Goal: Information Seeking & Learning: Understand process/instructions

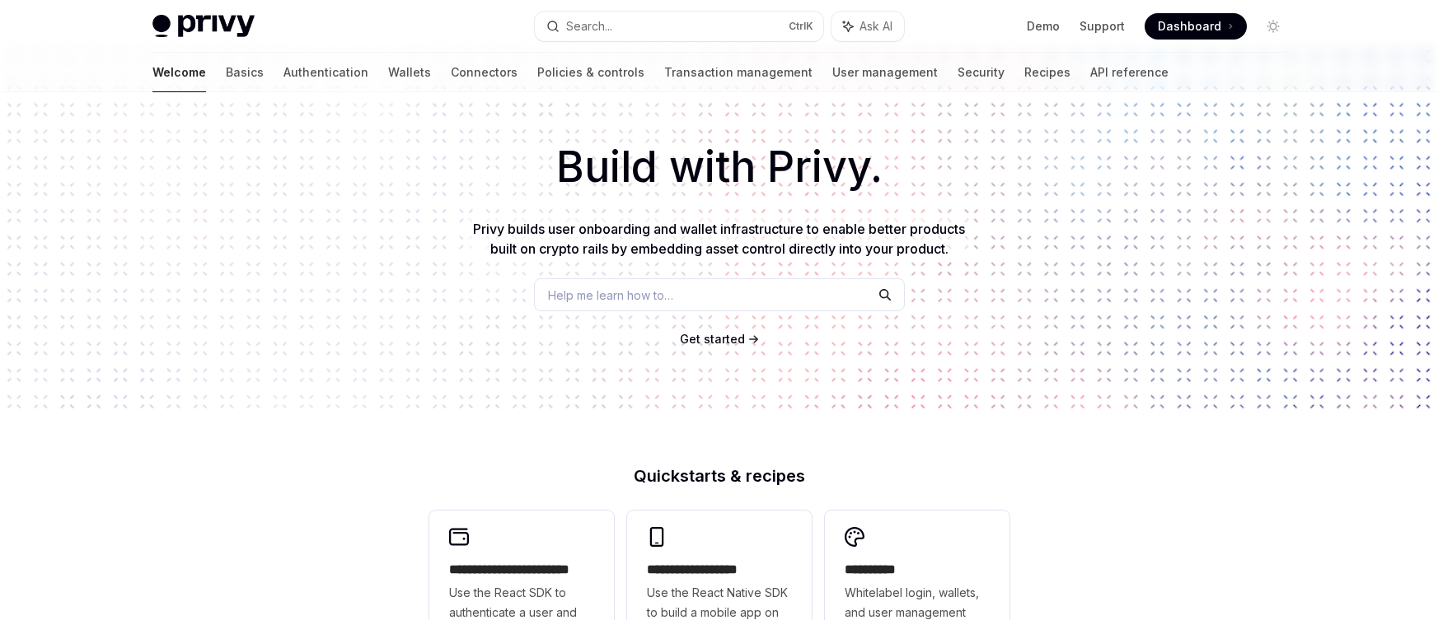
scroll to position [32, 0]
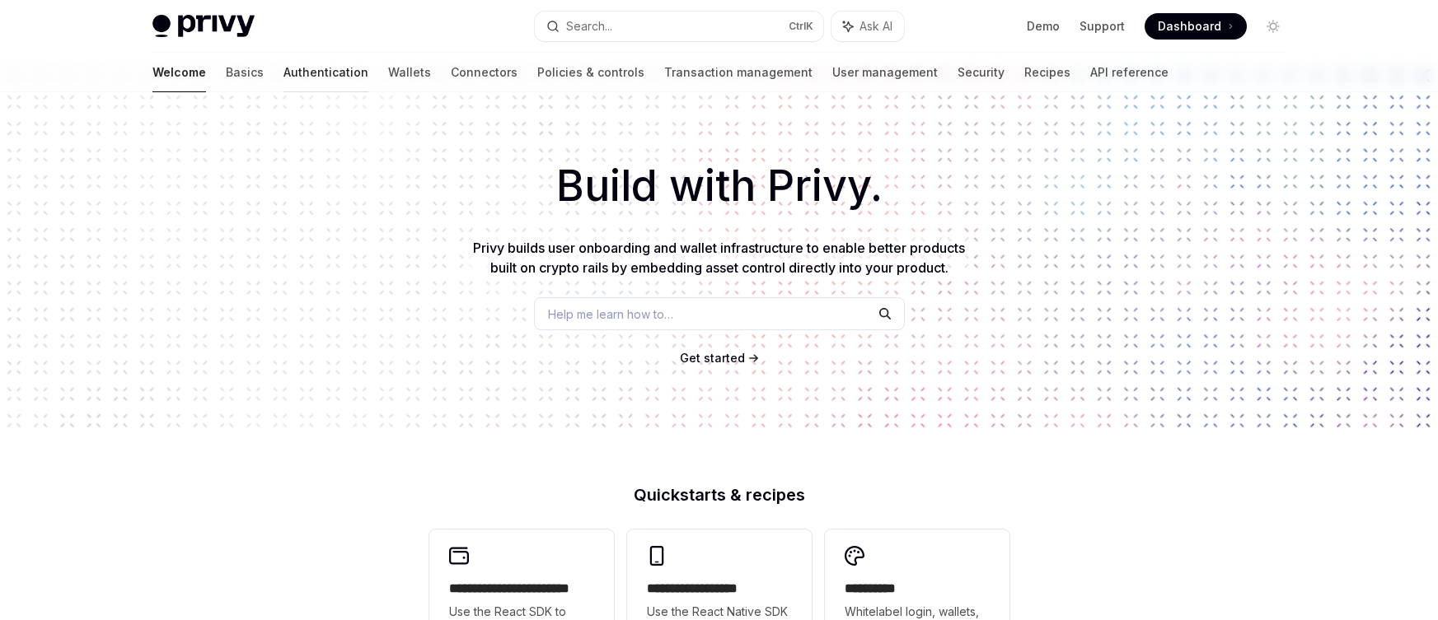
click at [283, 75] on link "Authentication" at bounding box center [325, 73] width 85 height 40
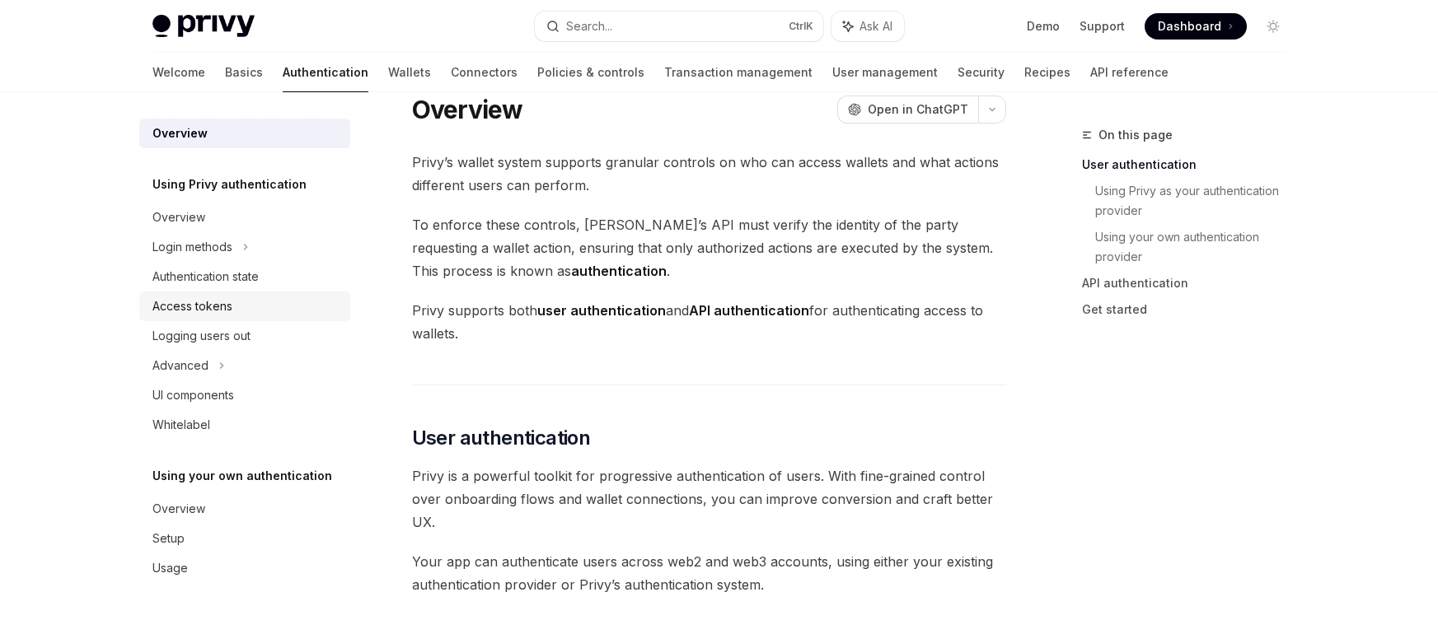
click at [236, 303] on div "Access tokens" at bounding box center [246, 307] width 188 height 20
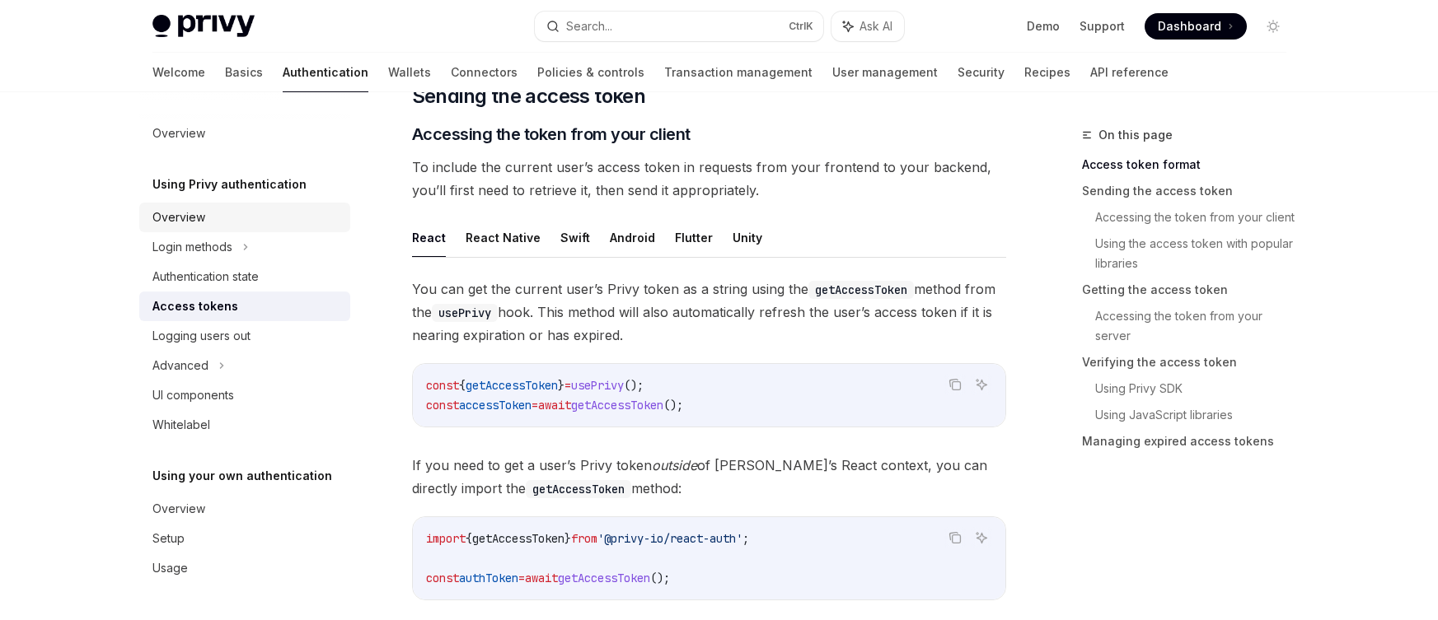
scroll to position [690, 0]
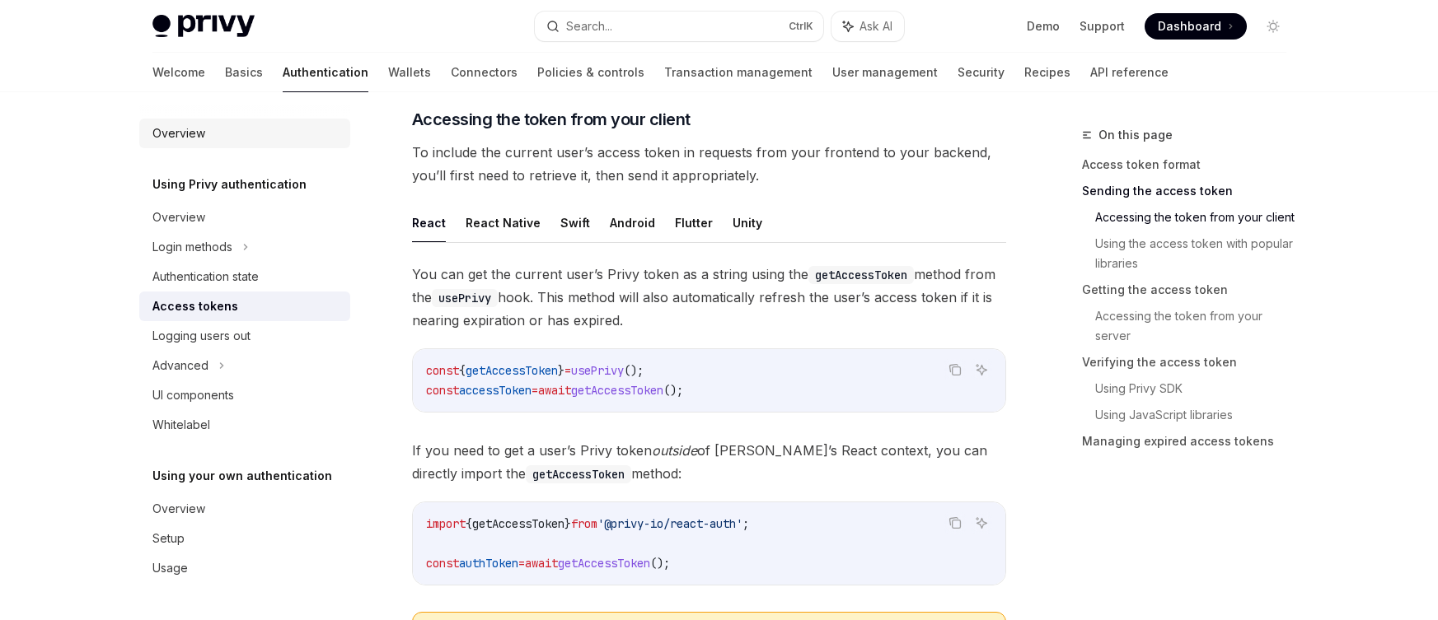
click at [233, 144] on link "Overview" at bounding box center [244, 134] width 211 height 30
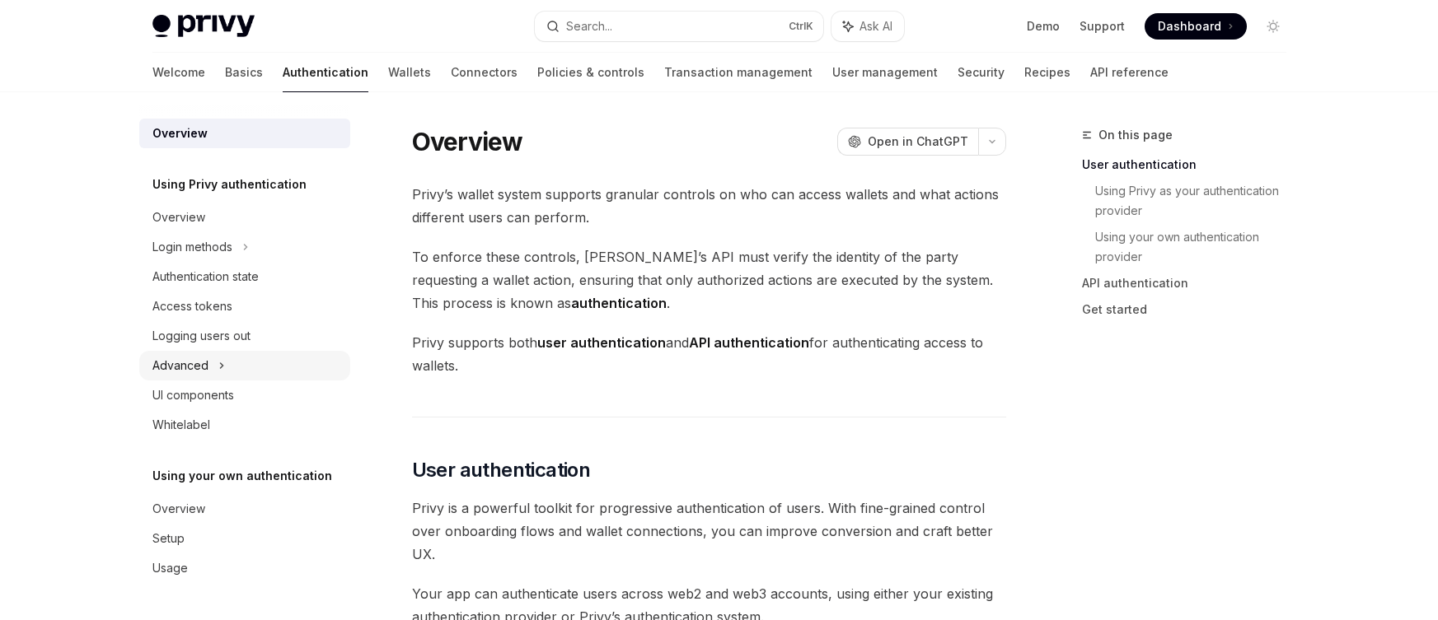
scroll to position [188, 0]
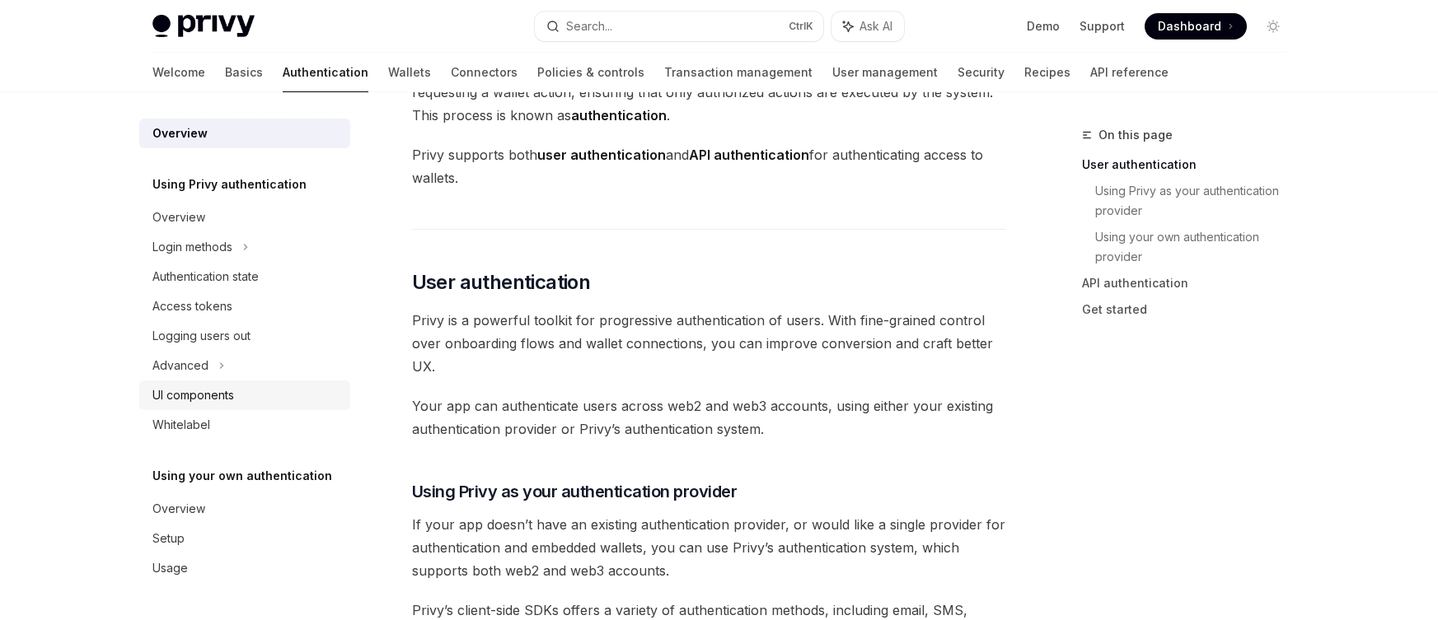
click at [227, 389] on div "UI components" at bounding box center [193, 396] width 82 height 20
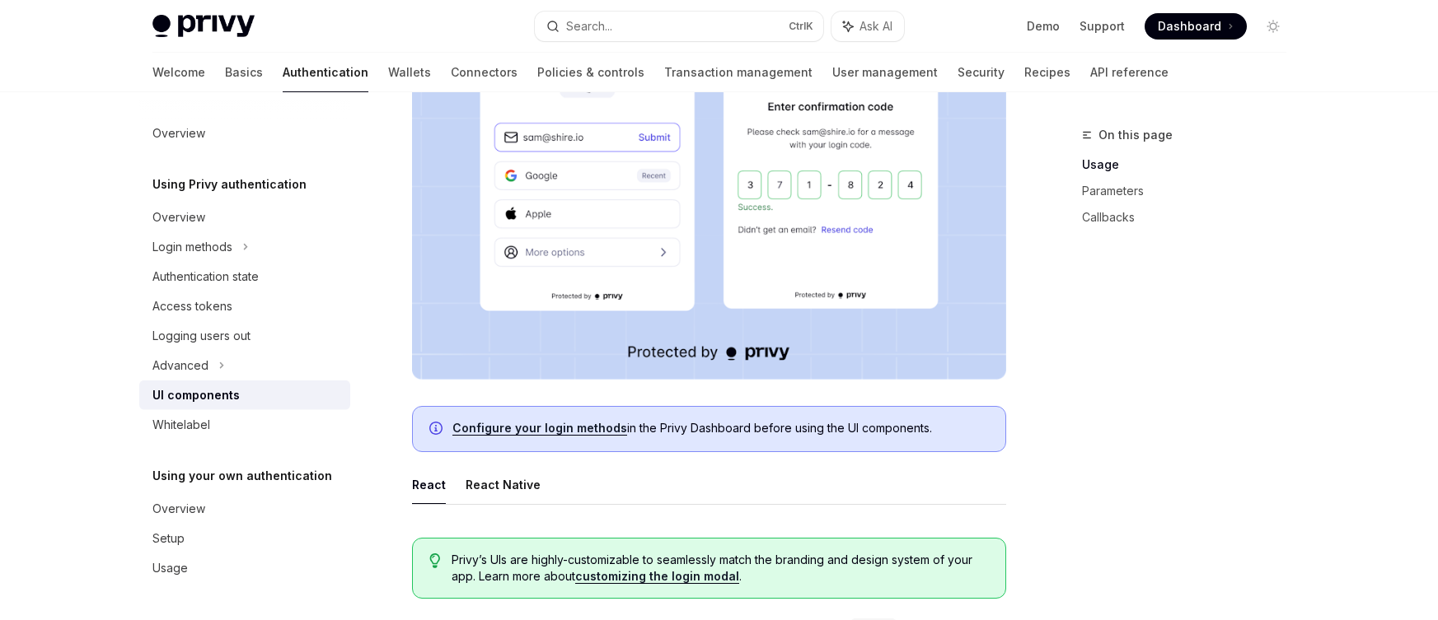
scroll to position [470, 0]
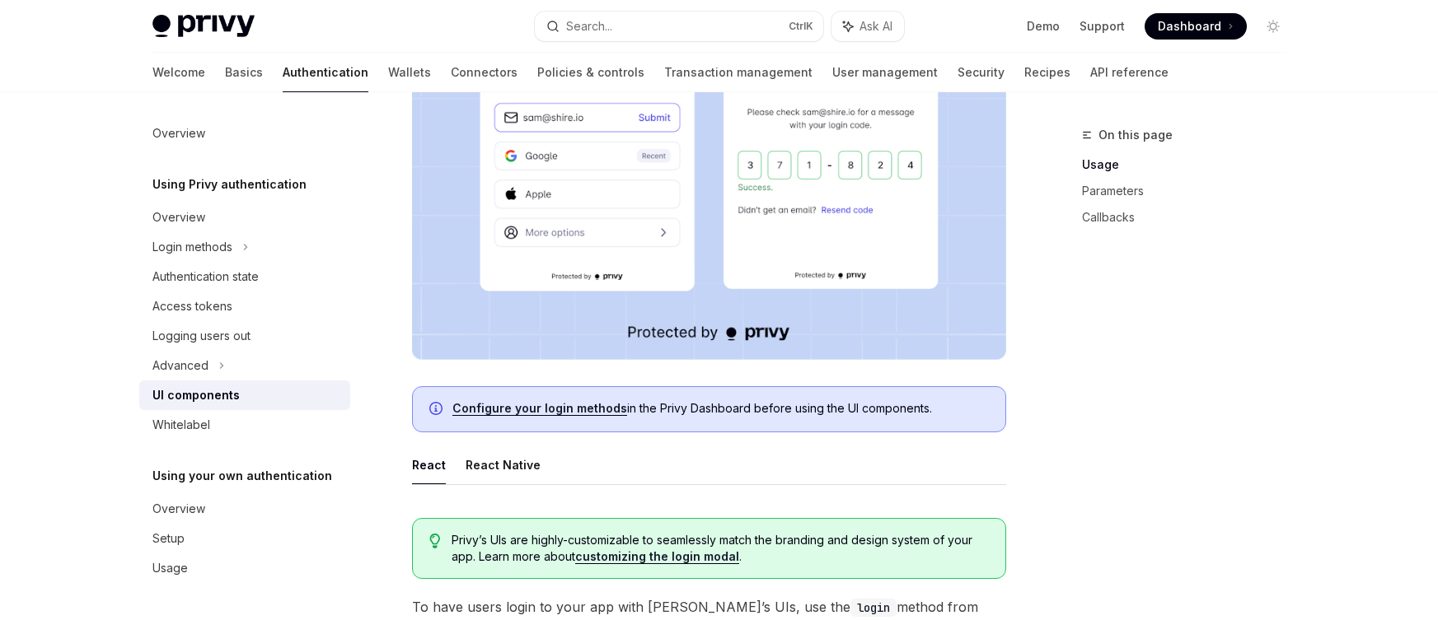
click at [539, 407] on link "Configure your login methods" at bounding box center [539, 408] width 175 height 15
type textarea "*"
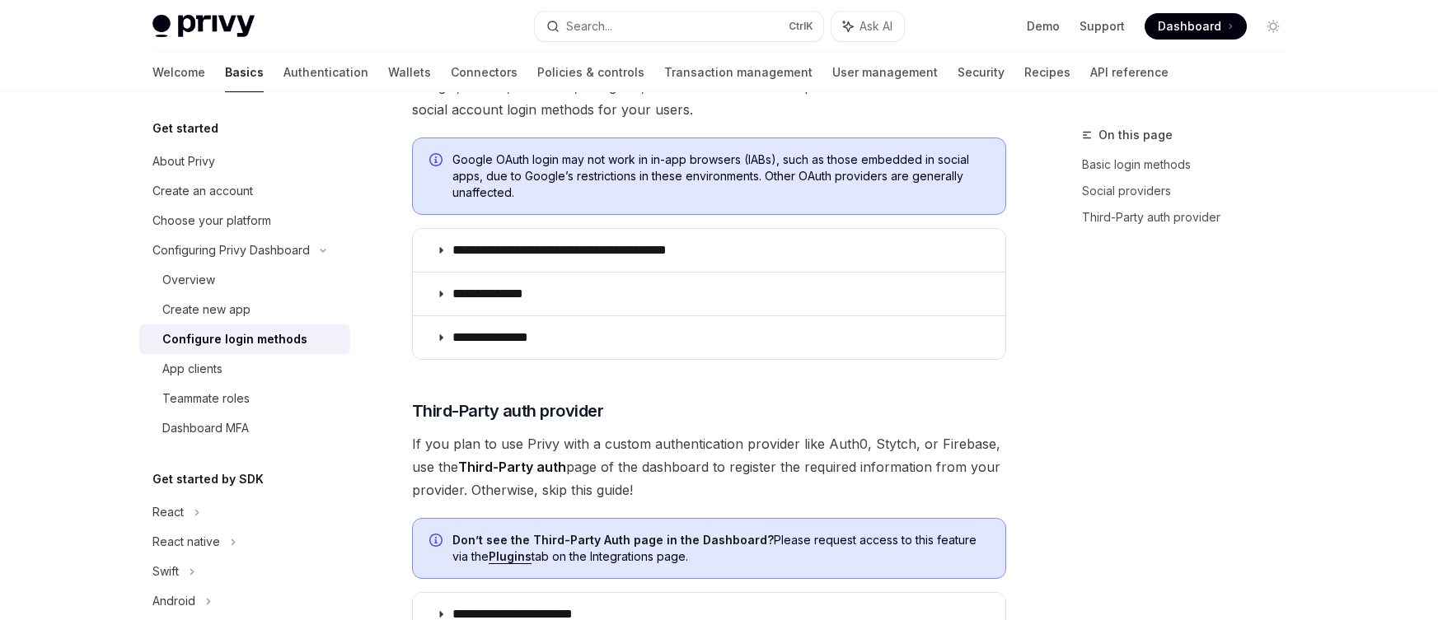
scroll to position [489, 0]
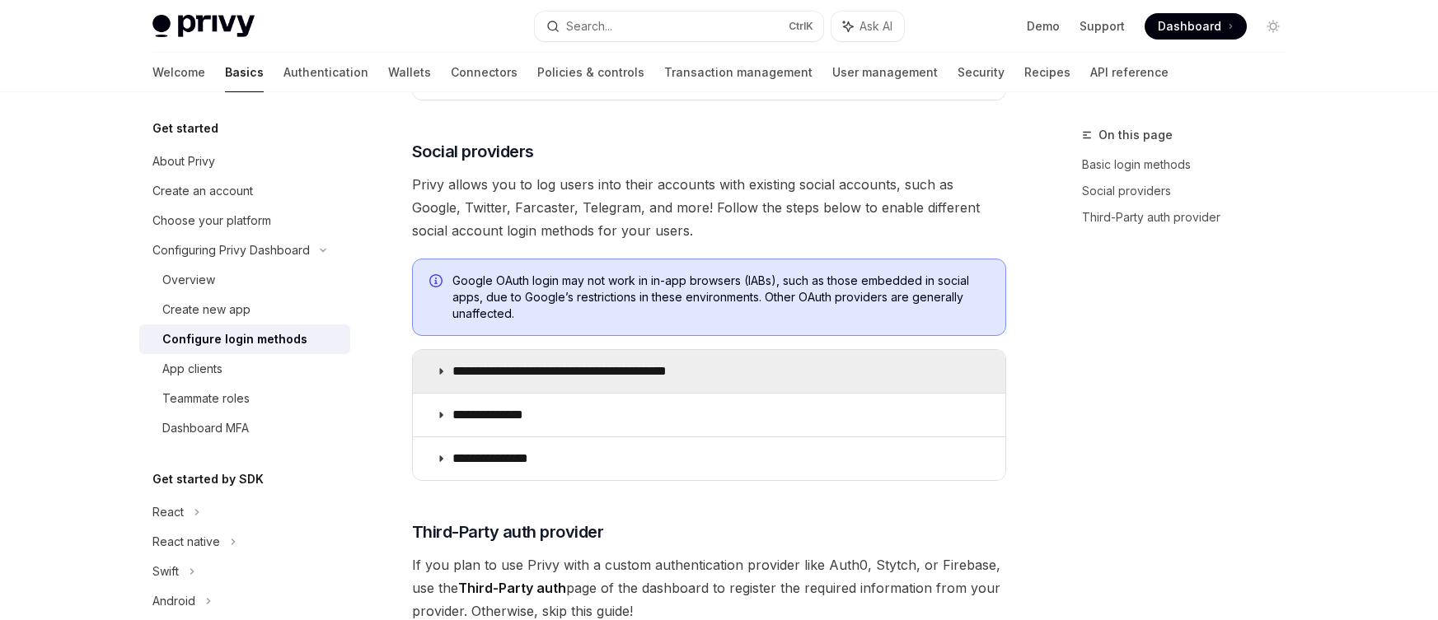
click at [433, 369] on summary "**********" at bounding box center [709, 371] width 592 height 43
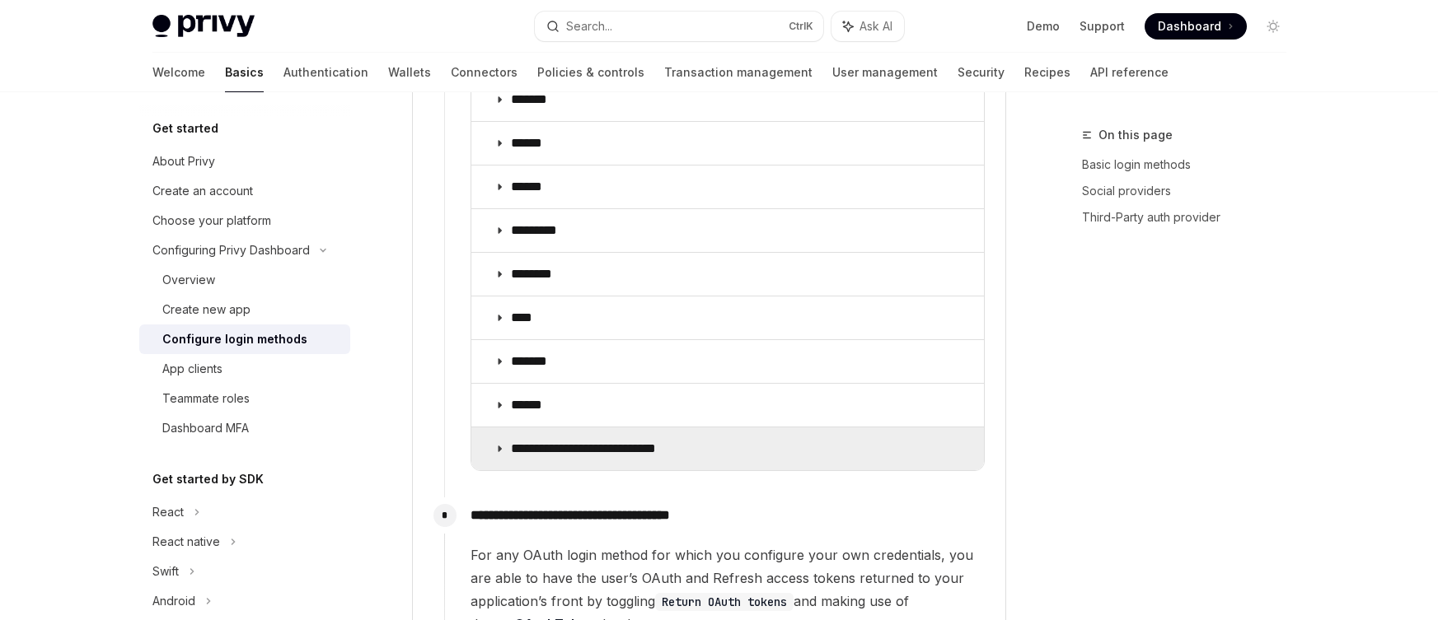
scroll to position [1992, 0]
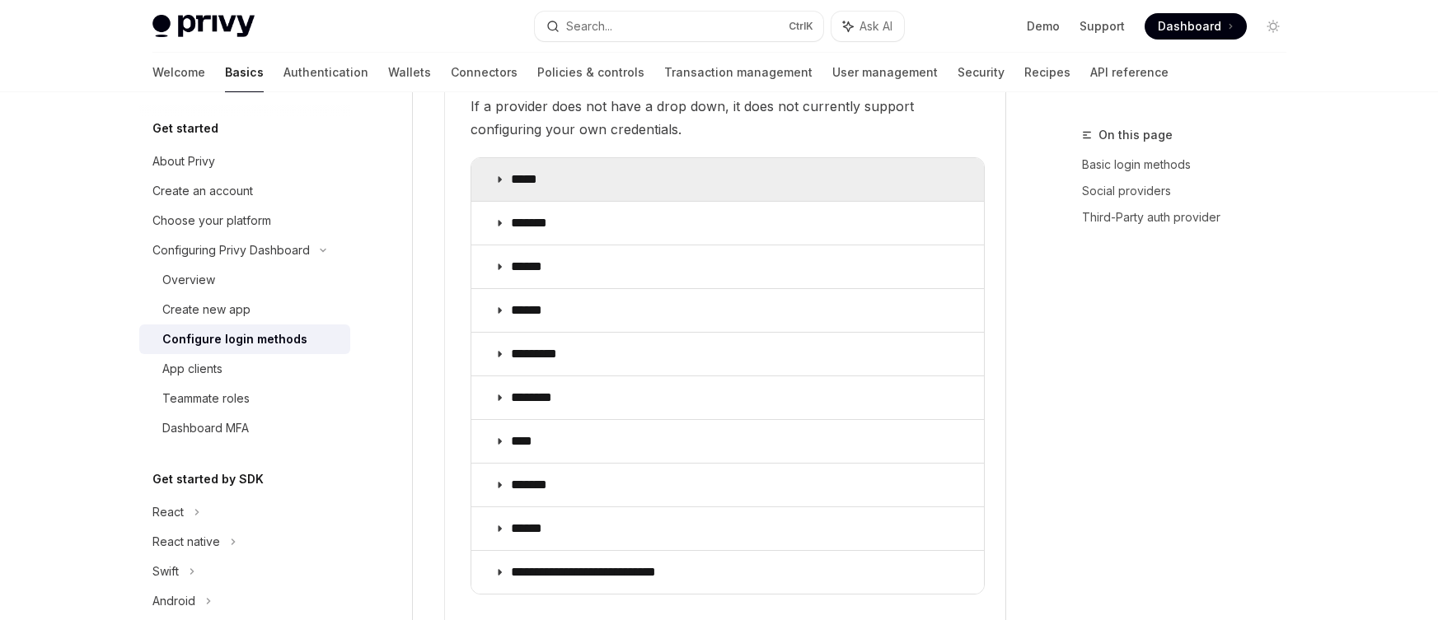
click at [492, 177] on summary "*****" at bounding box center [727, 179] width 513 height 43
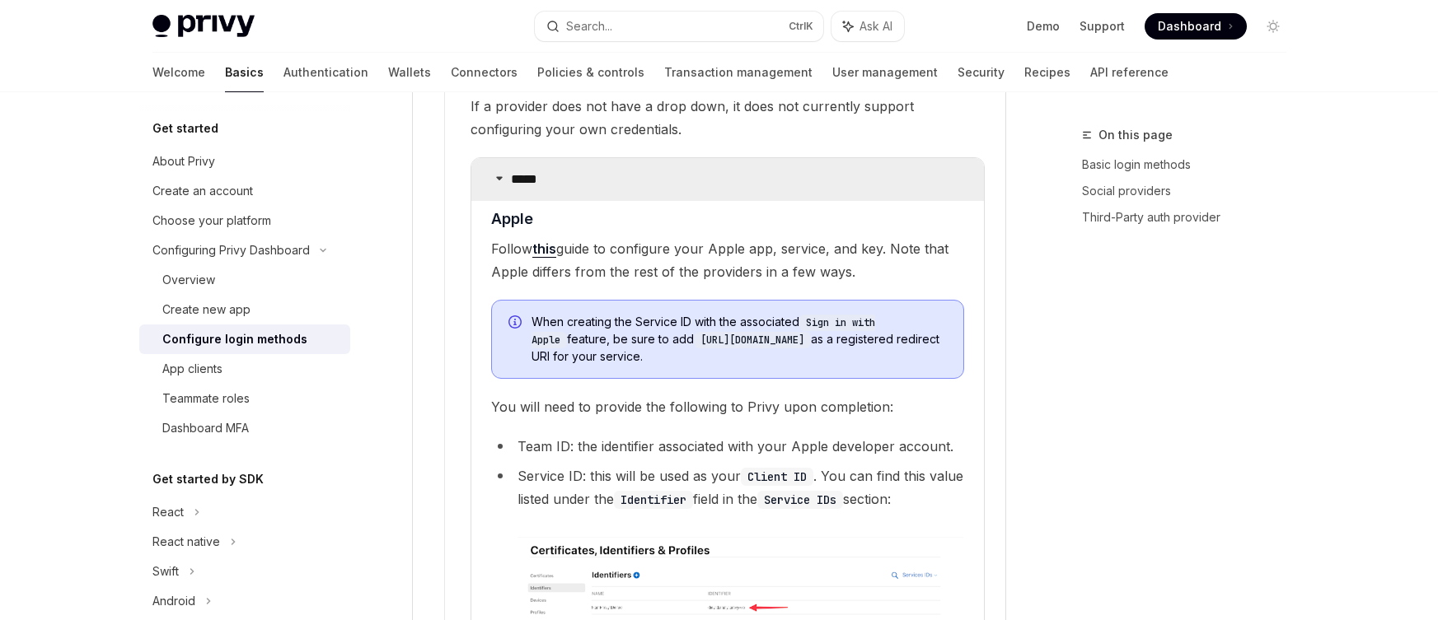
click at [493, 176] on summary "*****" at bounding box center [727, 179] width 513 height 43
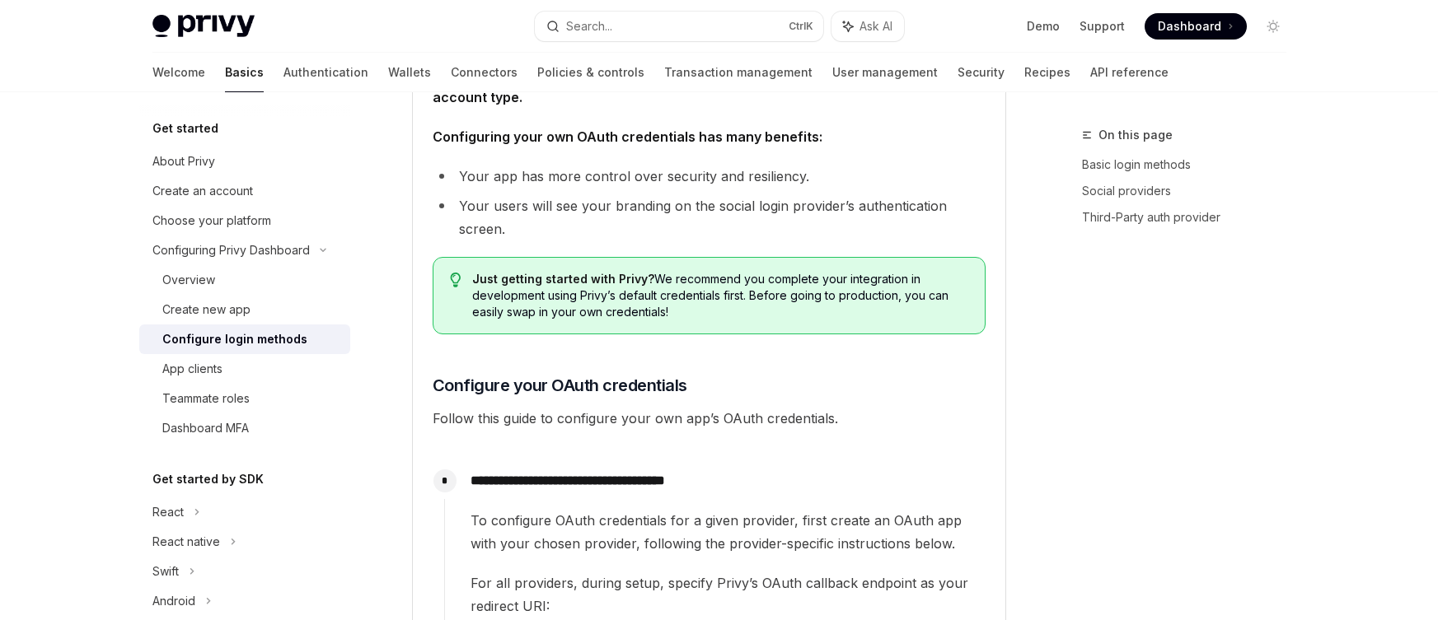
scroll to position [1147, 0]
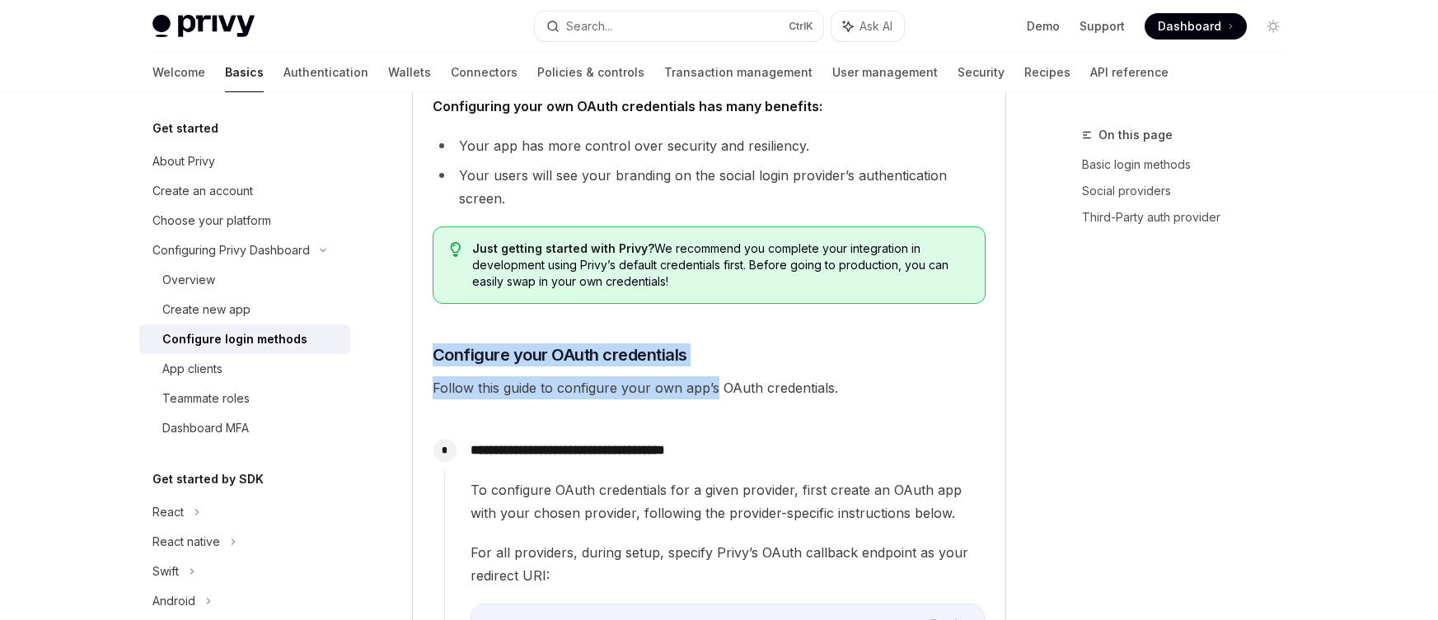
drag, startPoint x: 650, startPoint y: 329, endPoint x: 713, endPoint y: 390, distance: 87.4
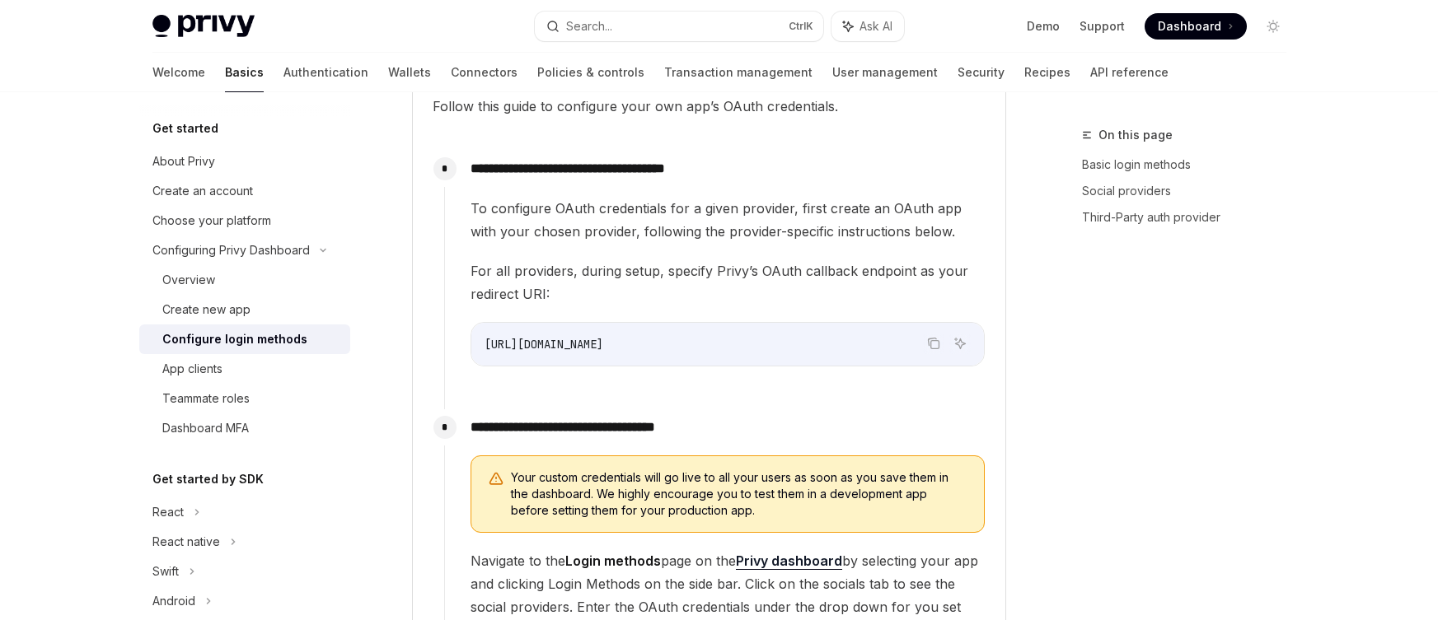
scroll to position [1898, 0]
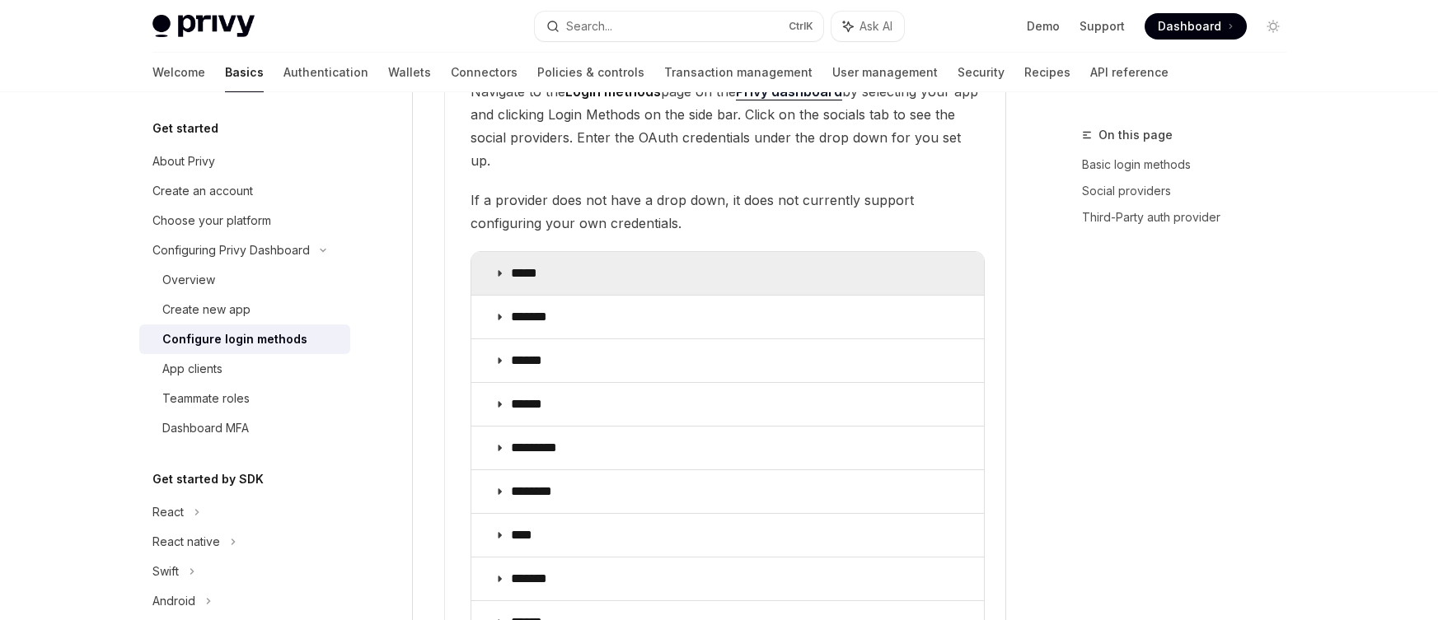
click at [498, 274] on icon at bounding box center [499, 274] width 10 height 10
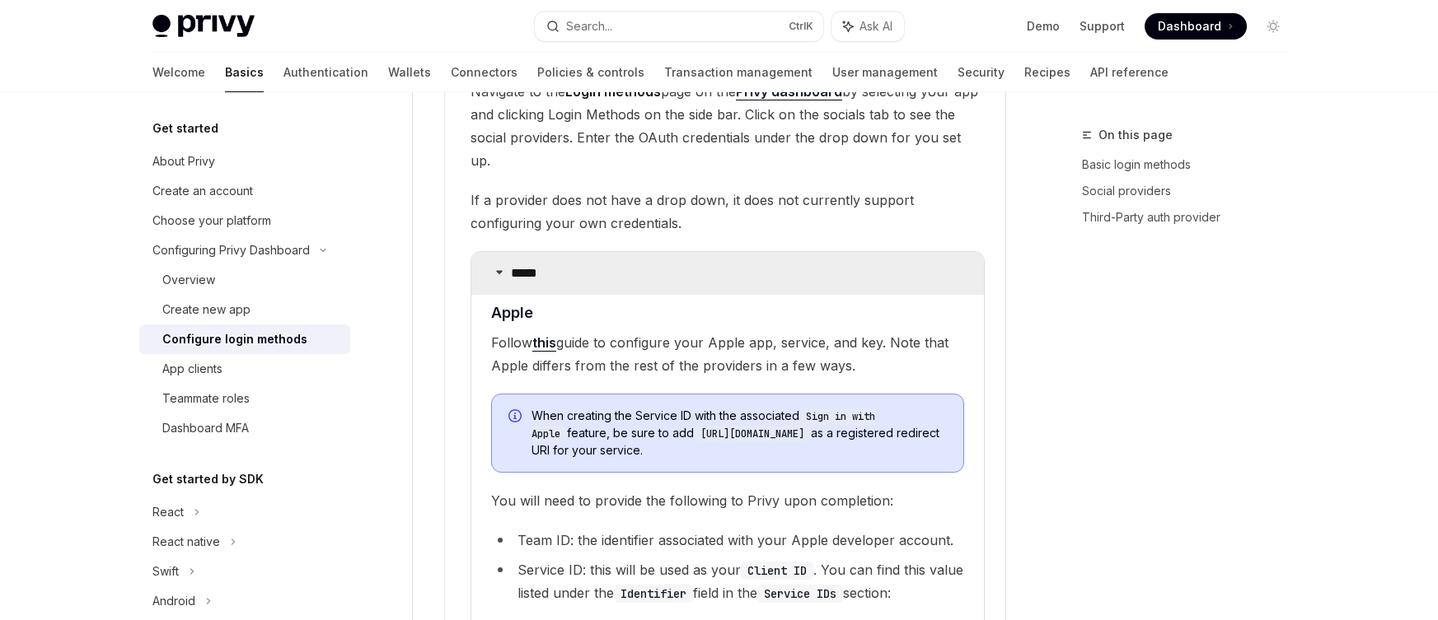
click at [500, 274] on icon at bounding box center [499, 272] width 10 height 10
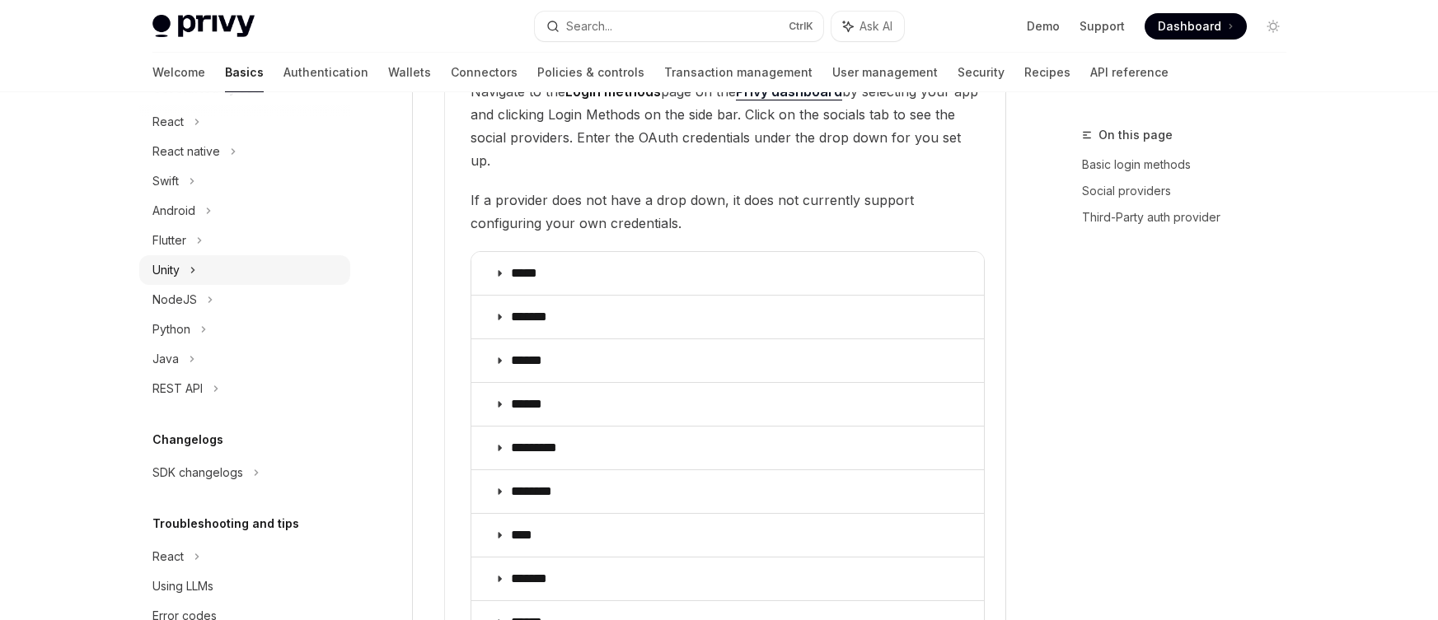
scroll to position [396, 0]
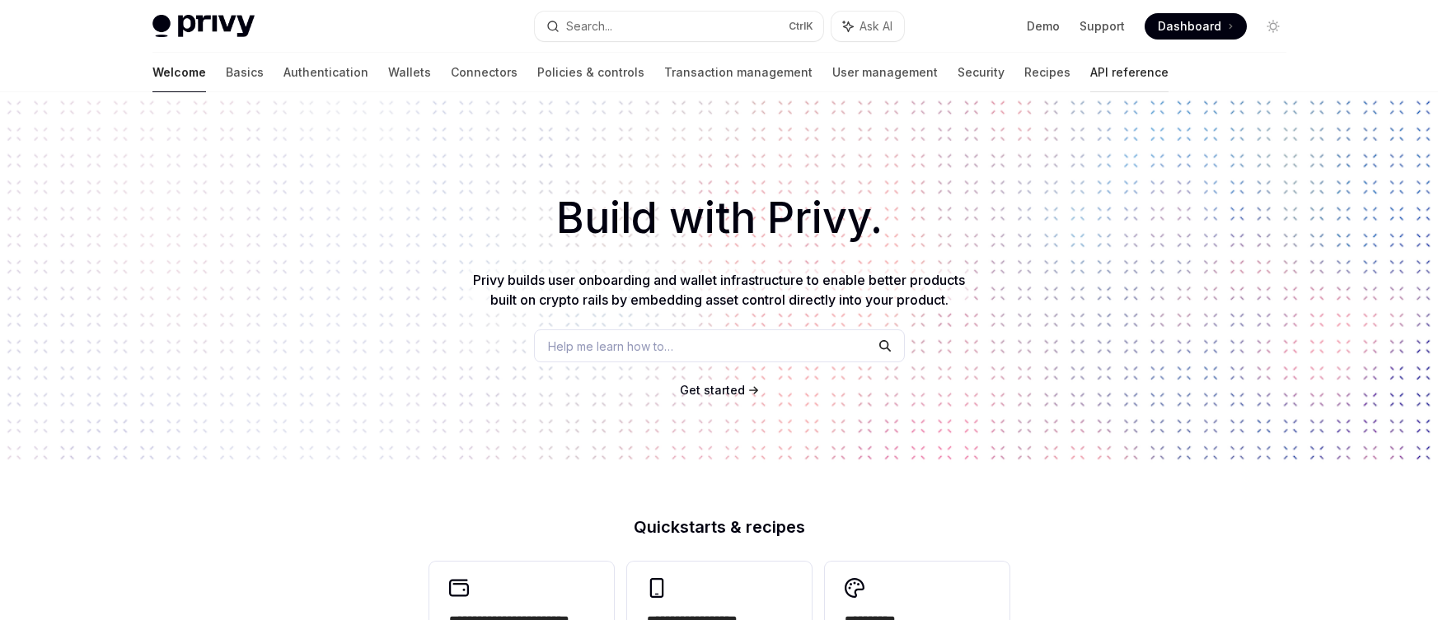
click at [1090, 69] on link "API reference" at bounding box center [1129, 73] width 78 height 40
type textarea "*"
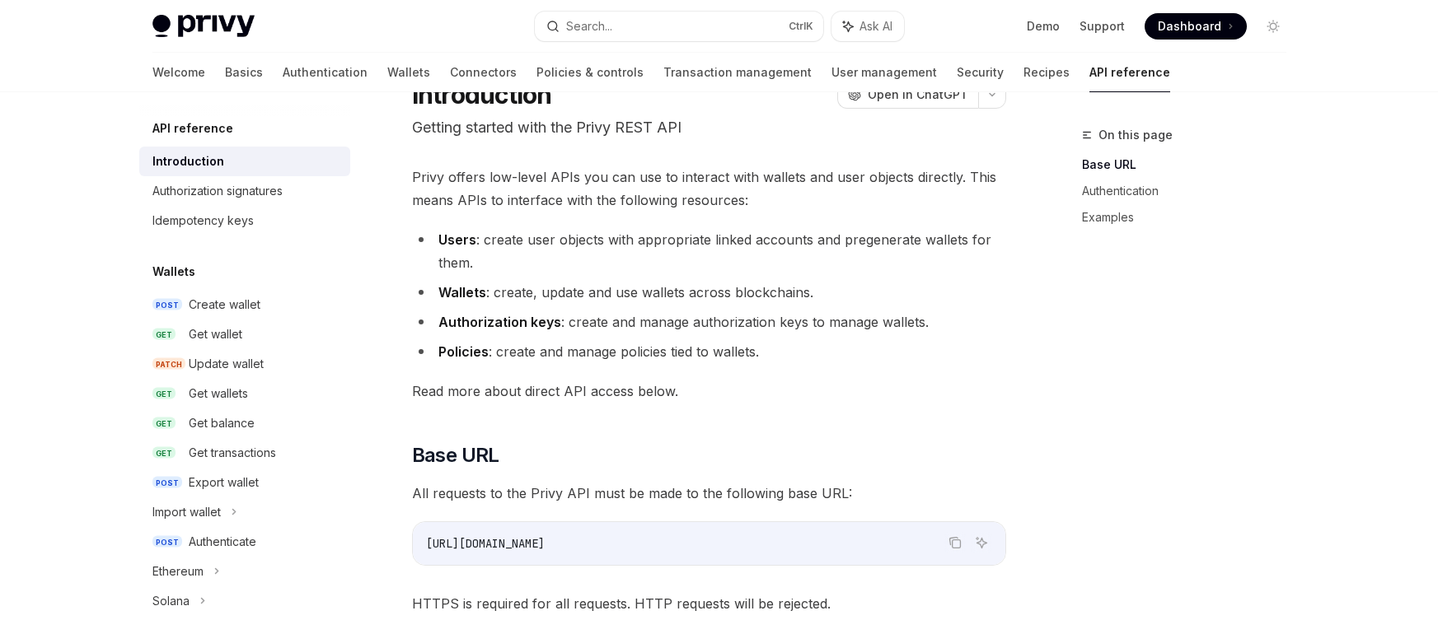
scroll to position [70, 0]
